Goal: Transaction & Acquisition: Purchase product/service

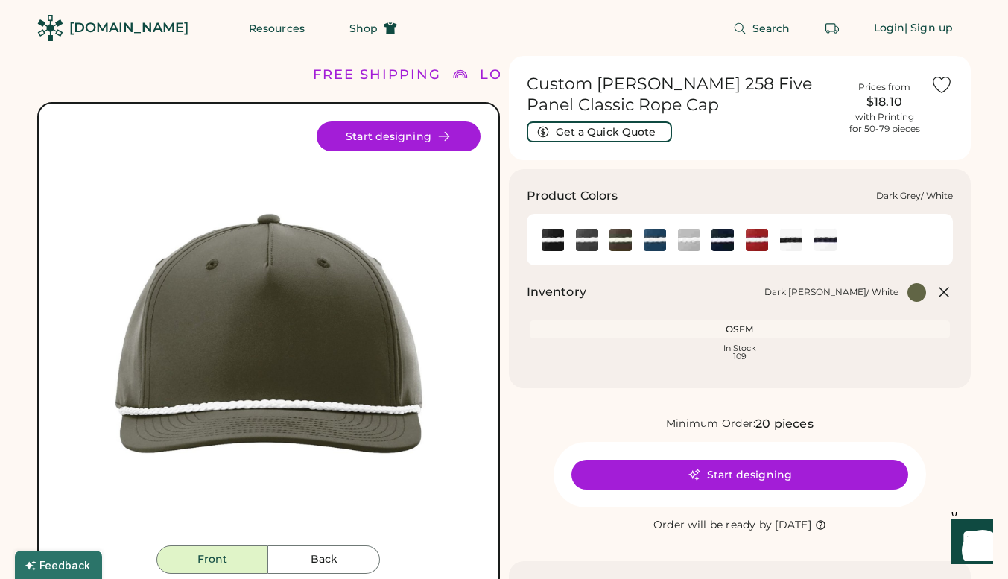
click at [587, 244] on img at bounding box center [587, 240] width 22 height 22
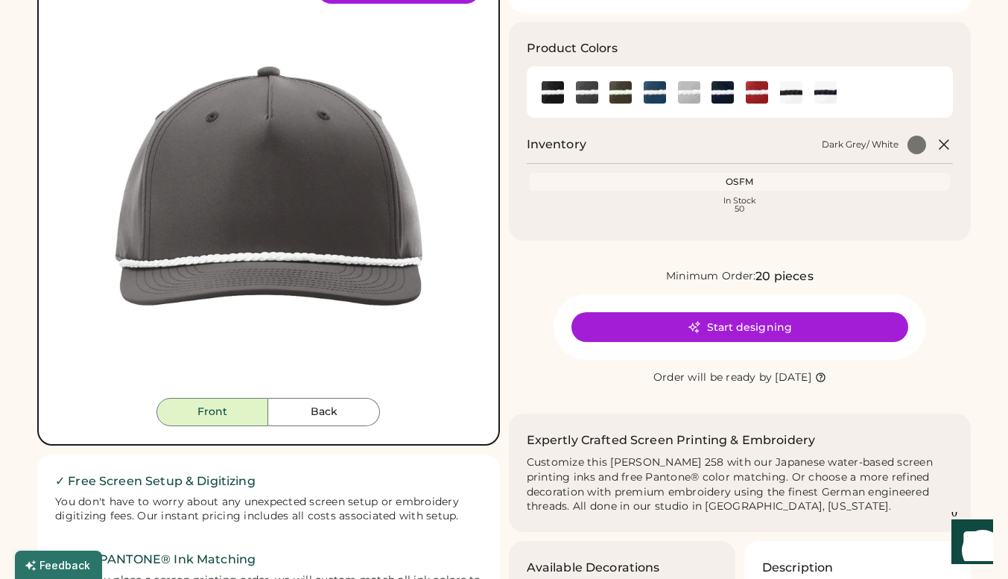
scroll to position [149, 0]
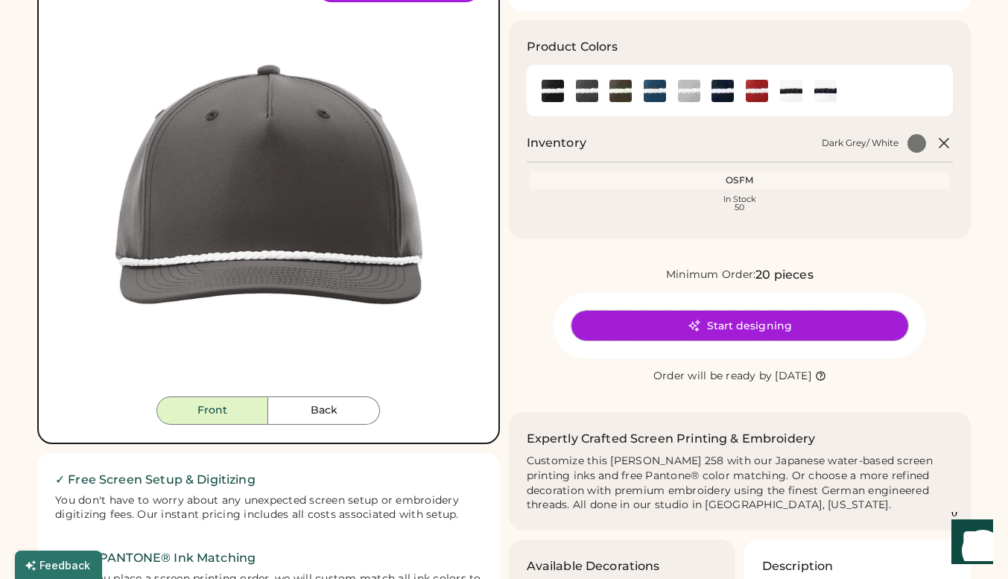
click at [742, 327] on button "Start designing" at bounding box center [739, 326] width 337 height 30
